Goal: Information Seeking & Learning: Learn about a topic

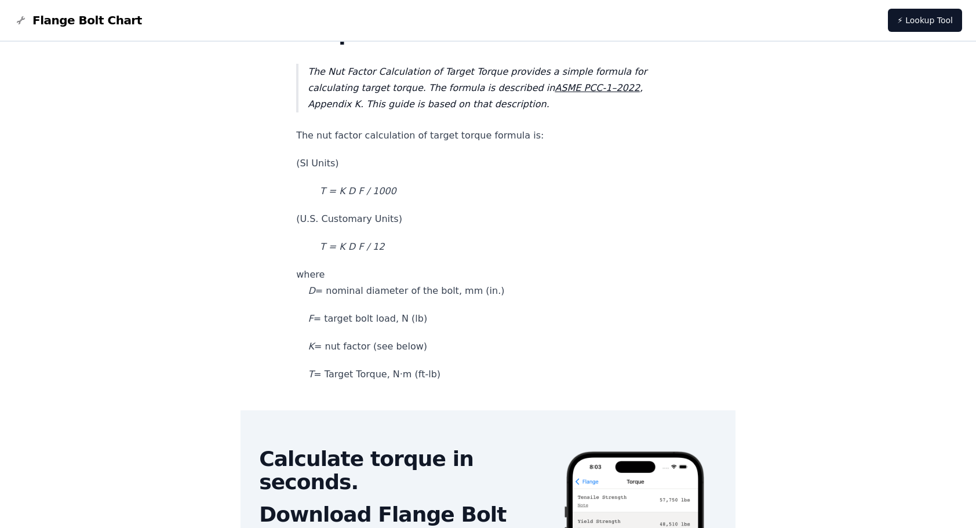
scroll to position [58, 0]
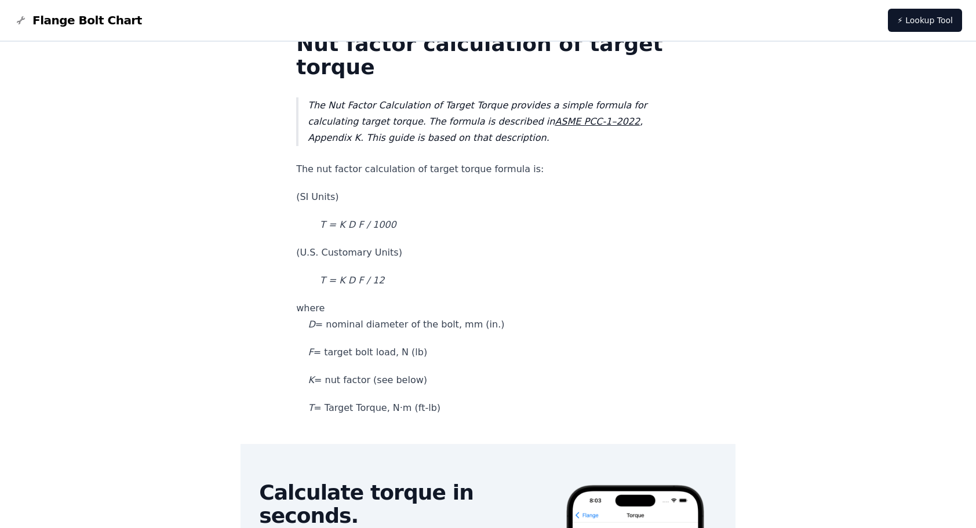
click at [580, 126] on em "ASME PCC-1–2022" at bounding box center [597, 121] width 85 height 11
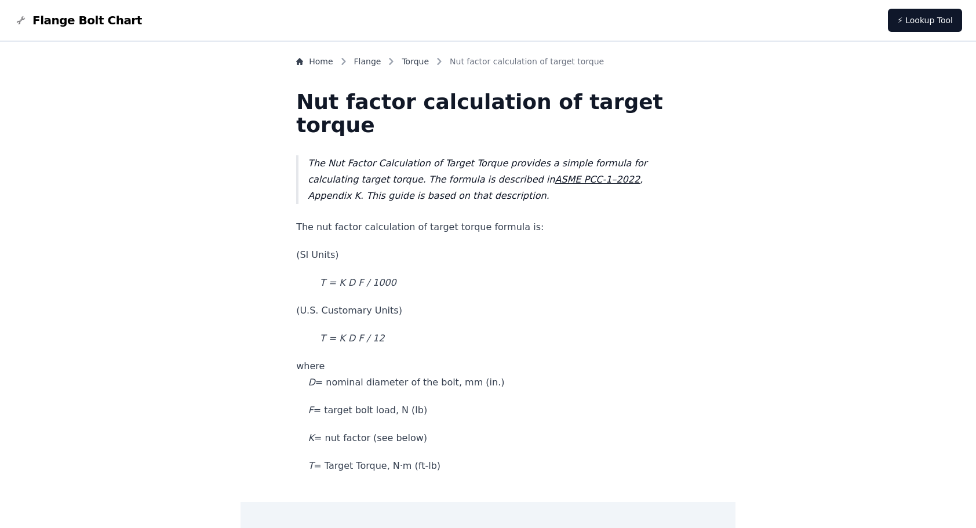
scroll to position [58, 0]
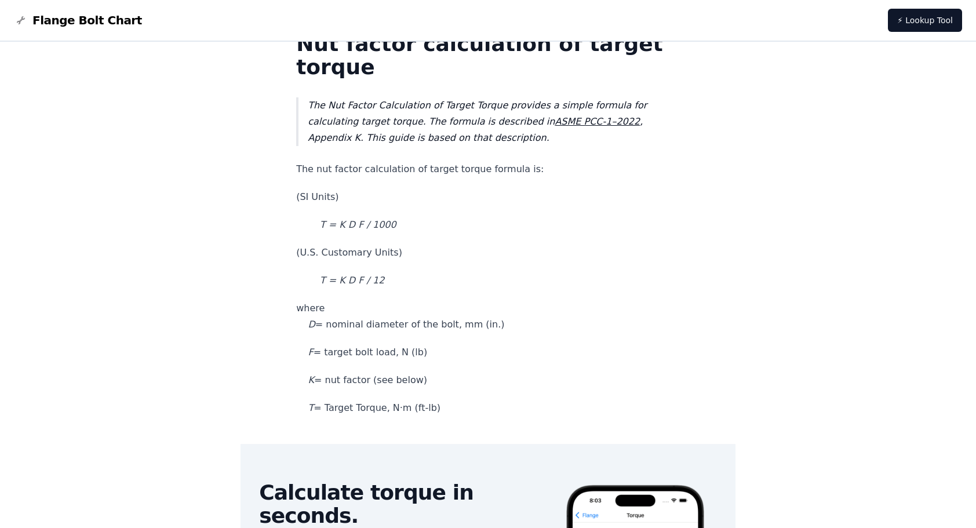
click at [384, 277] on em "T = K D F / 12" at bounding box center [352, 280] width 64 height 11
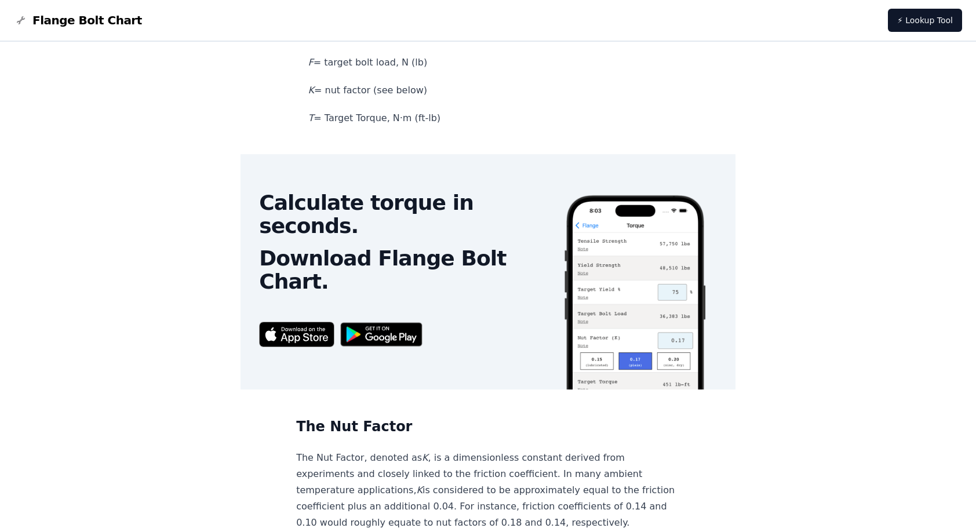
scroll to position [638, 0]
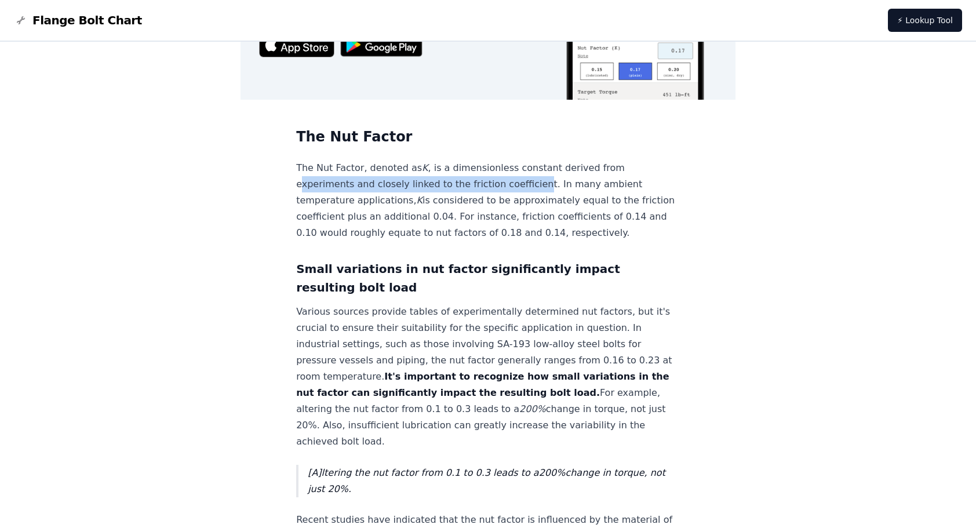
drag, startPoint x: 332, startPoint y: 188, endPoint x: 551, endPoint y: 187, distance: 219.2
click at [551, 187] on p "The Nut Factor, denoted as K , is a dimensionless constant derived from experim…" at bounding box center [488, 200] width 384 height 81
drag, startPoint x: 551, startPoint y: 187, endPoint x: 517, endPoint y: 224, distance: 50.1
click at [517, 224] on p "The Nut Factor, denoted as K , is a dimensionless constant derived from experim…" at bounding box center [488, 200] width 384 height 81
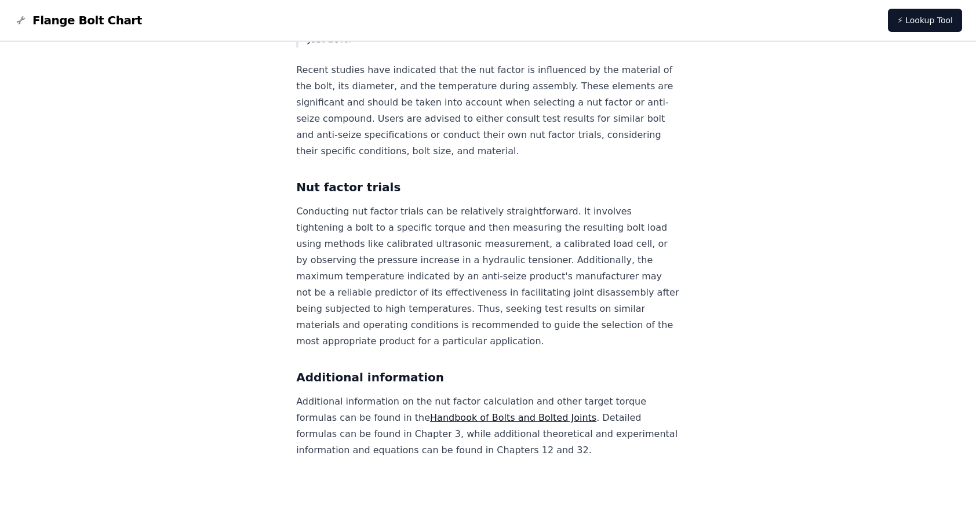
scroll to position [1104, 0]
click at [545, 416] on link "Handbook of Bolts and Bolted Joints" at bounding box center [513, 417] width 166 height 11
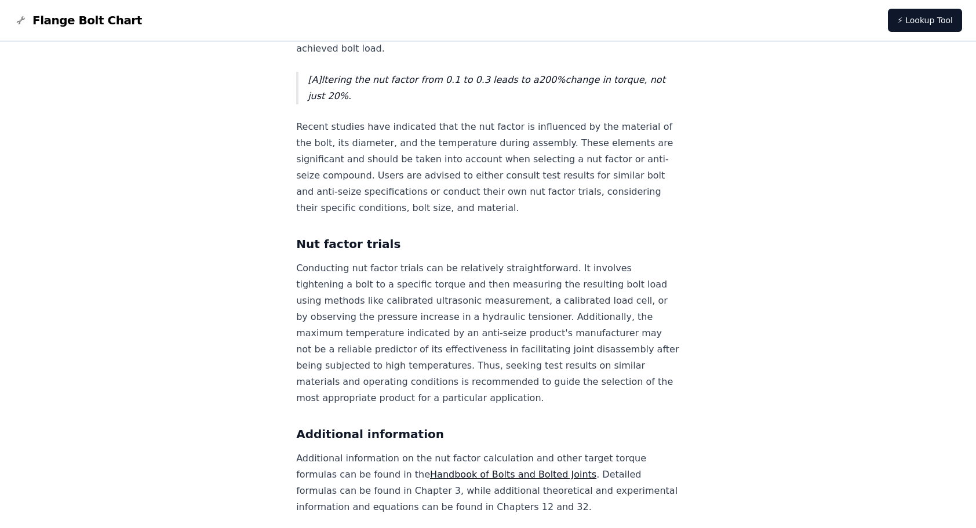
scroll to position [1104, 0]
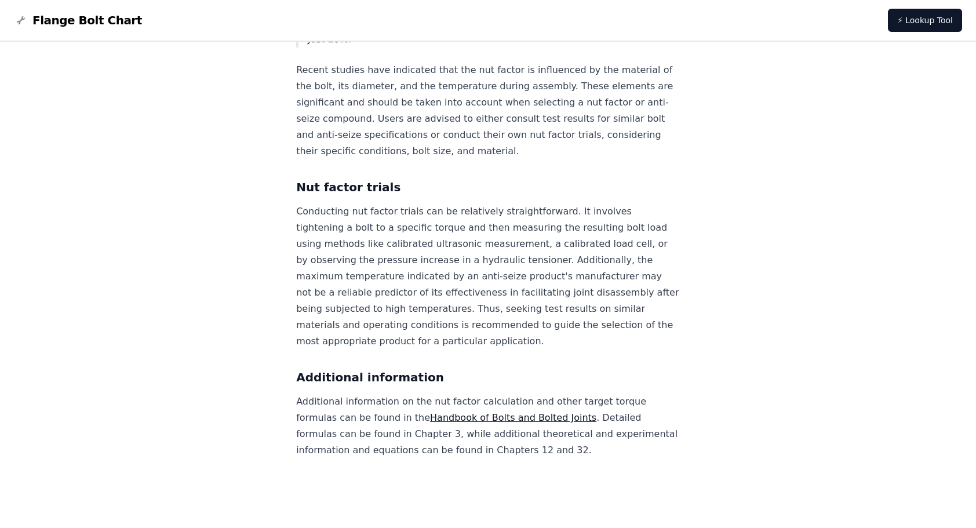
click at [559, 418] on link "Handbook of Bolts and Bolted Joints" at bounding box center [513, 417] width 166 height 11
